Goal: Task Accomplishment & Management: Complete application form

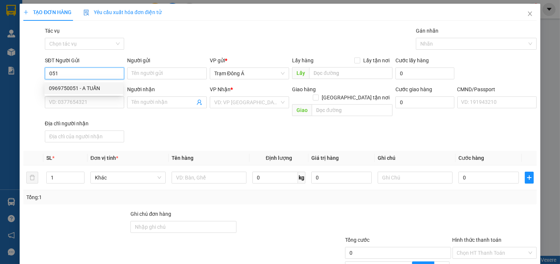
click at [74, 86] on div "0969750051 - A TUẤN" at bounding box center [84, 88] width 70 height 8
type input "0969750051"
type input "A TUẤN"
type input "0969750051"
type input "A TUẤN"
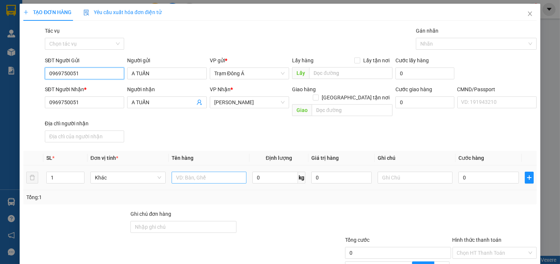
type input "0969750051"
click at [197, 174] on input "text" at bounding box center [209, 178] width 75 height 12
type input "1BAO 6KG NP"
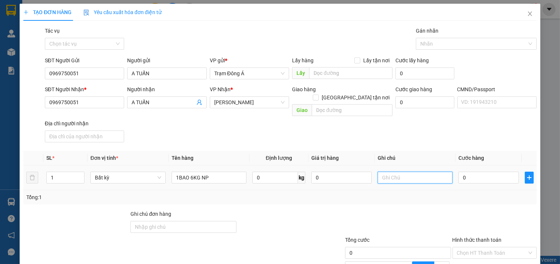
click at [398, 172] on input "text" at bounding box center [414, 178] width 75 height 12
type input "HUONG"
type input "2"
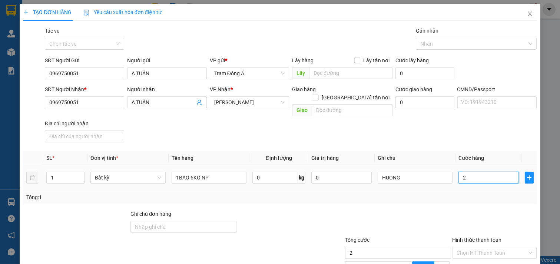
type input "25"
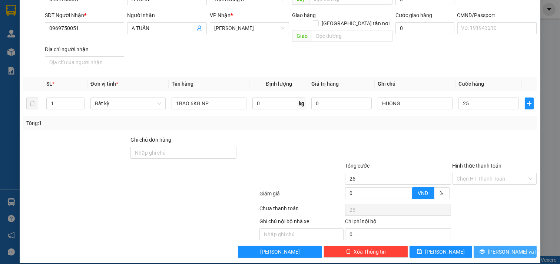
type input "25.000"
click at [499, 247] on span "[PERSON_NAME] và In" at bounding box center [514, 251] width 52 height 8
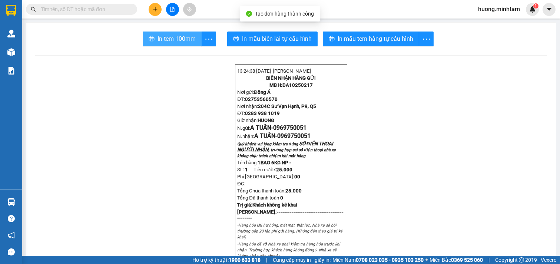
click at [172, 43] on span "In tem 100mm" at bounding box center [176, 38] width 38 height 9
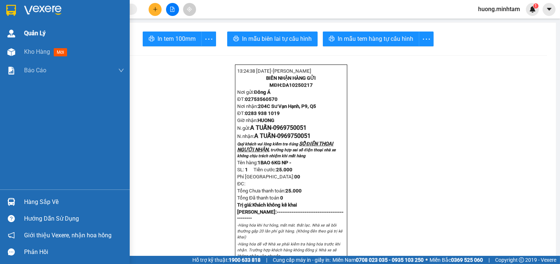
drag, startPoint x: 49, startPoint y: 51, endPoint x: 104, endPoint y: 35, distance: 57.8
click at [61, 48] on div "Kho hàng mới" at bounding box center [47, 51] width 46 height 9
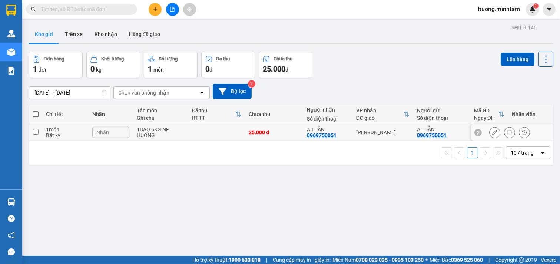
click at [34, 130] on input "checkbox" at bounding box center [36, 132] width 6 height 6
checkbox input "true"
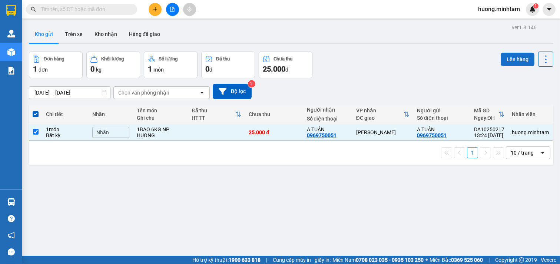
click at [507, 60] on button "Lên hàng" at bounding box center [517, 59] width 34 height 13
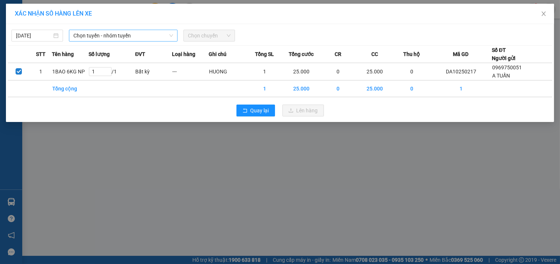
click at [173, 34] on icon "down" at bounding box center [171, 35] width 4 height 4
click at [157, 36] on span "Chọn tuyến - nhóm tuyến" at bounding box center [123, 35] width 100 height 11
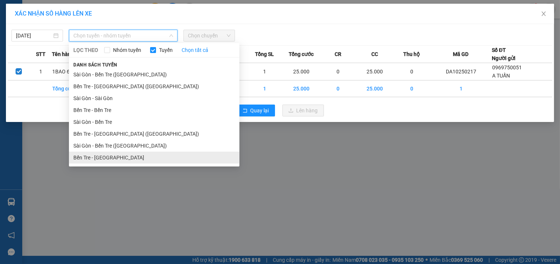
click at [104, 156] on li "Bến Tre - [GEOGRAPHIC_DATA]" at bounding box center [154, 158] width 170 height 12
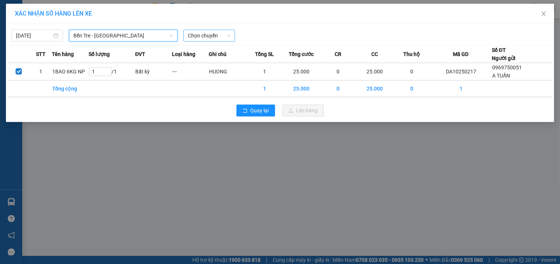
click at [217, 33] on span "Chọn chuyến" at bounding box center [209, 35] width 43 height 11
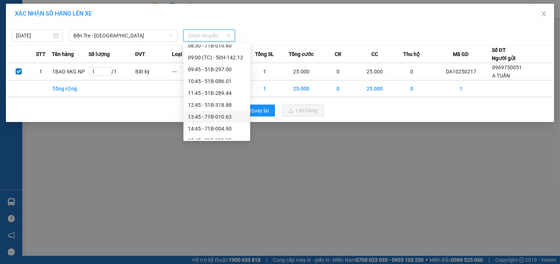
scroll to position [164, 0]
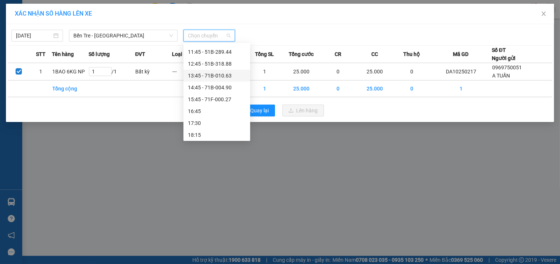
click at [220, 75] on div "13:45 - 71B-010.63" at bounding box center [217, 75] width 58 height 8
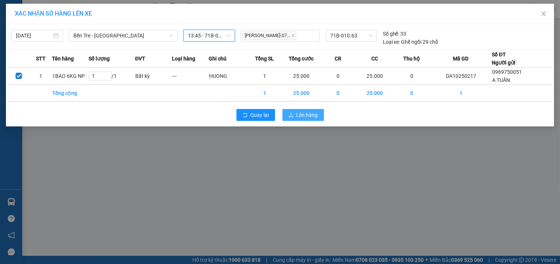
click at [316, 115] on span "Lên hàng" at bounding box center [306, 115] width 21 height 8
